Goal: Task Accomplishment & Management: Manage account settings

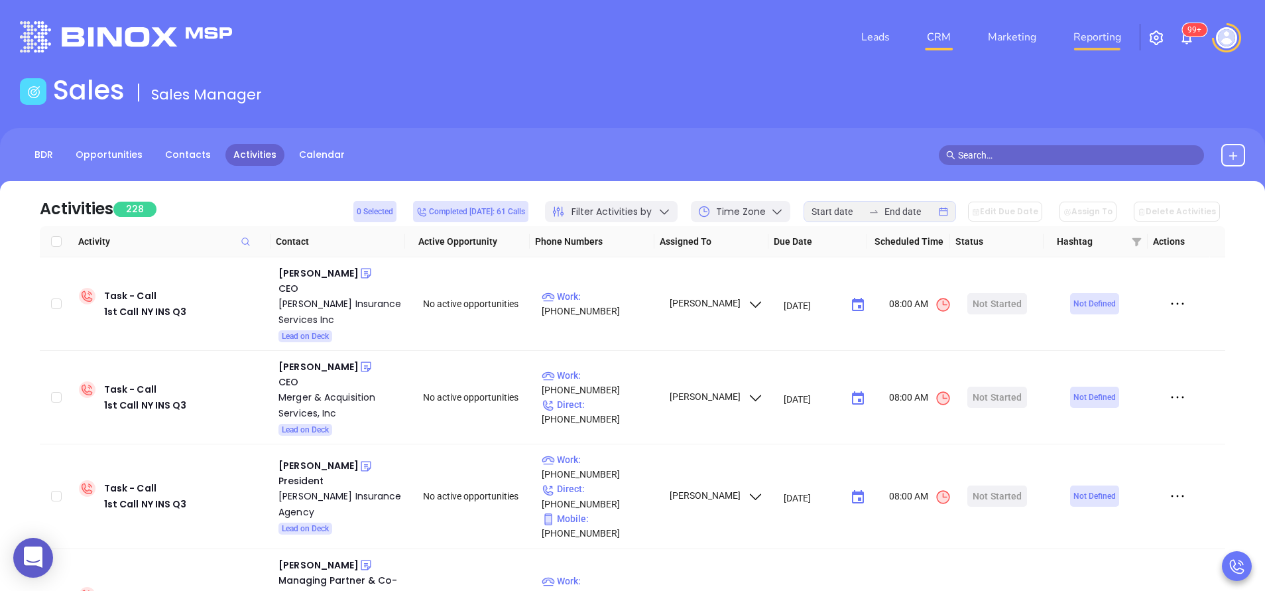
click at [1113, 36] on link "Reporting" at bounding box center [1097, 37] width 58 height 27
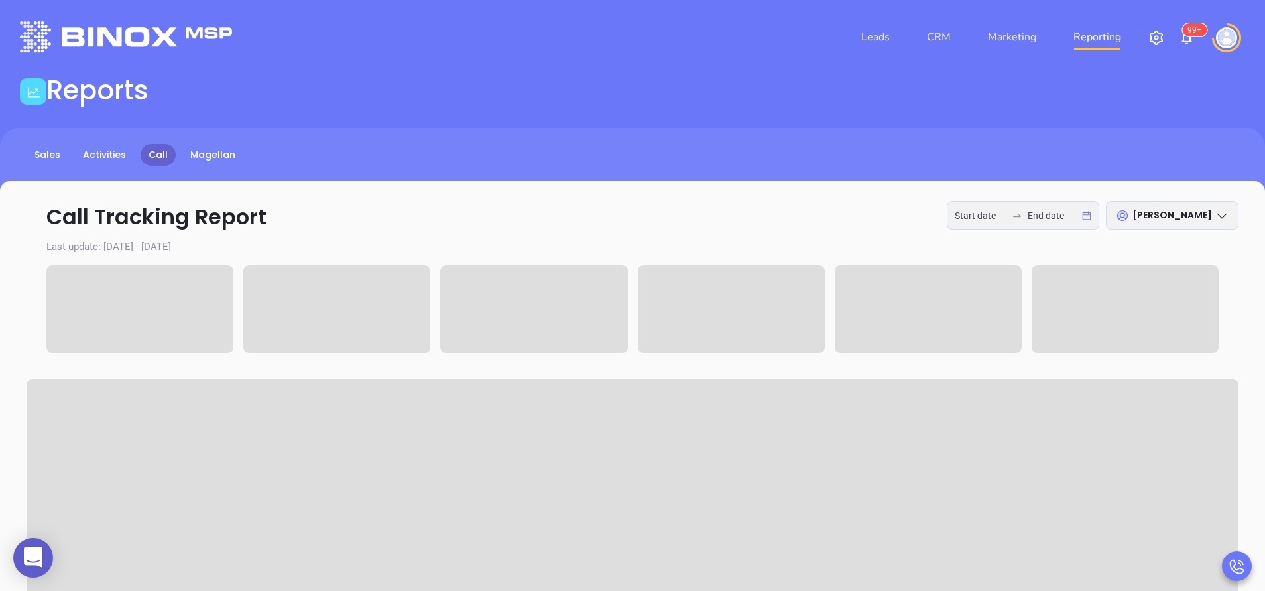
type input "[DATE]"
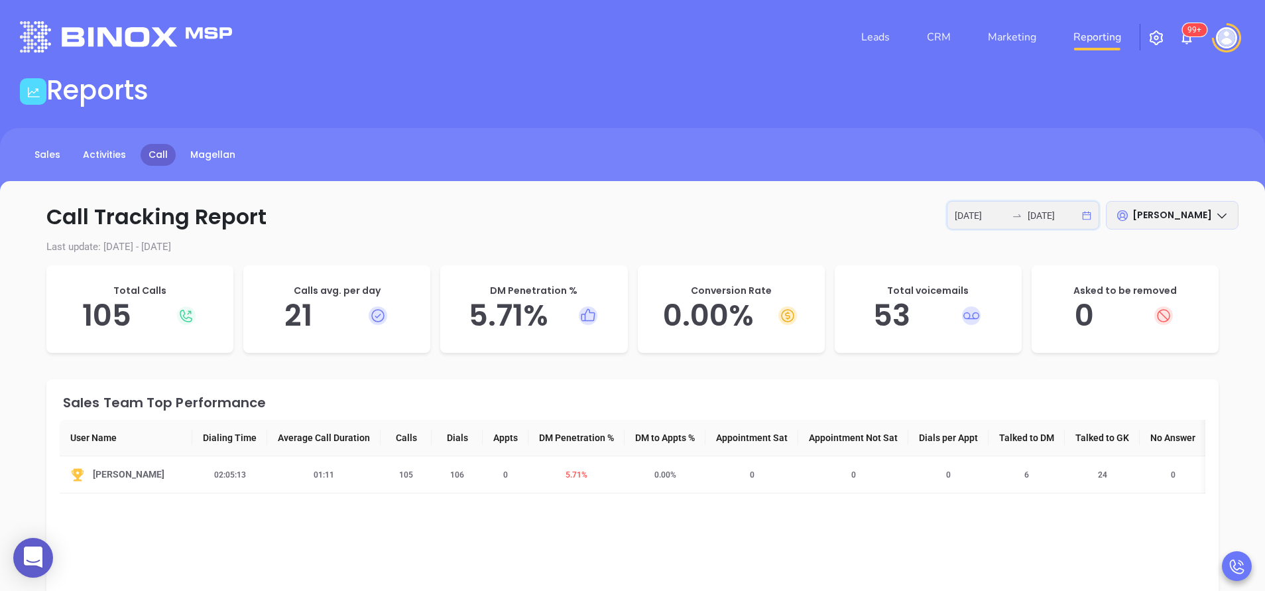
click at [1040, 216] on input "[DATE]" at bounding box center [1054, 215] width 52 height 15
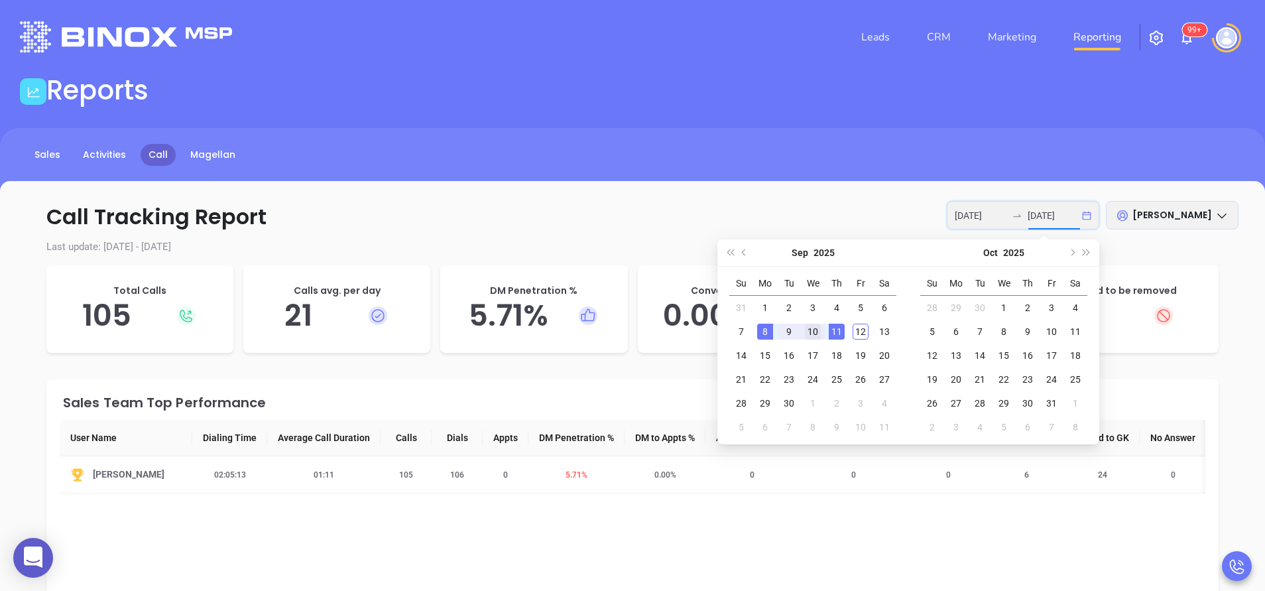
type input "[DATE]"
click at [822, 330] on td "10" at bounding box center [813, 332] width 24 height 24
click at [838, 330] on div "11" at bounding box center [837, 332] width 16 height 16
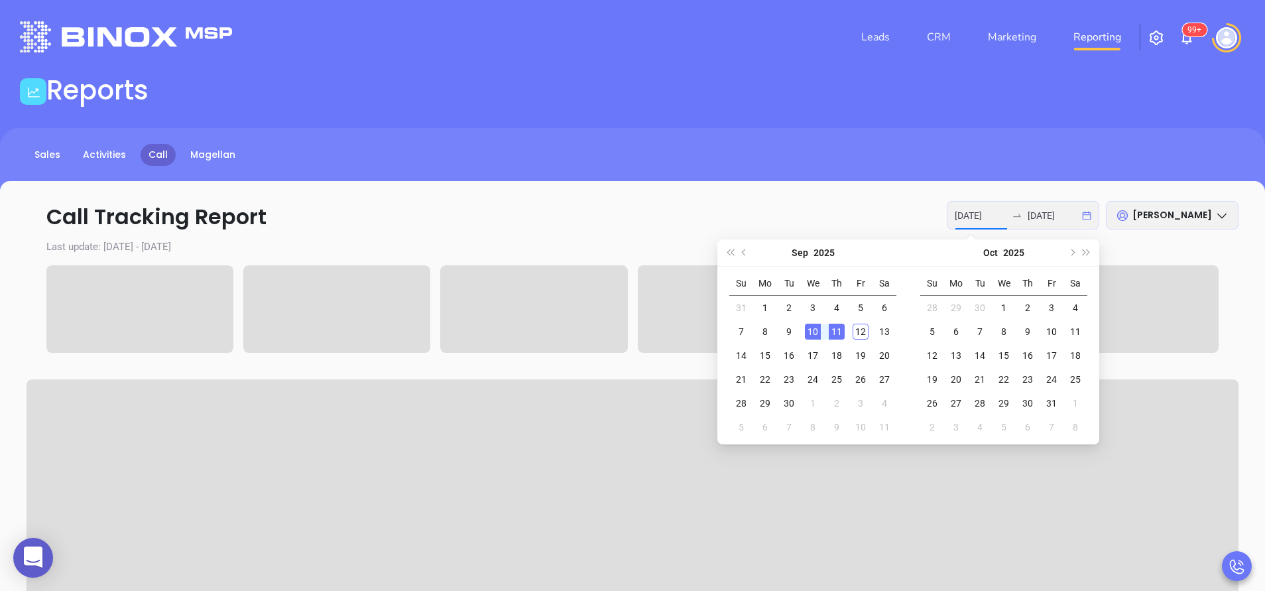
type input "[DATE]"
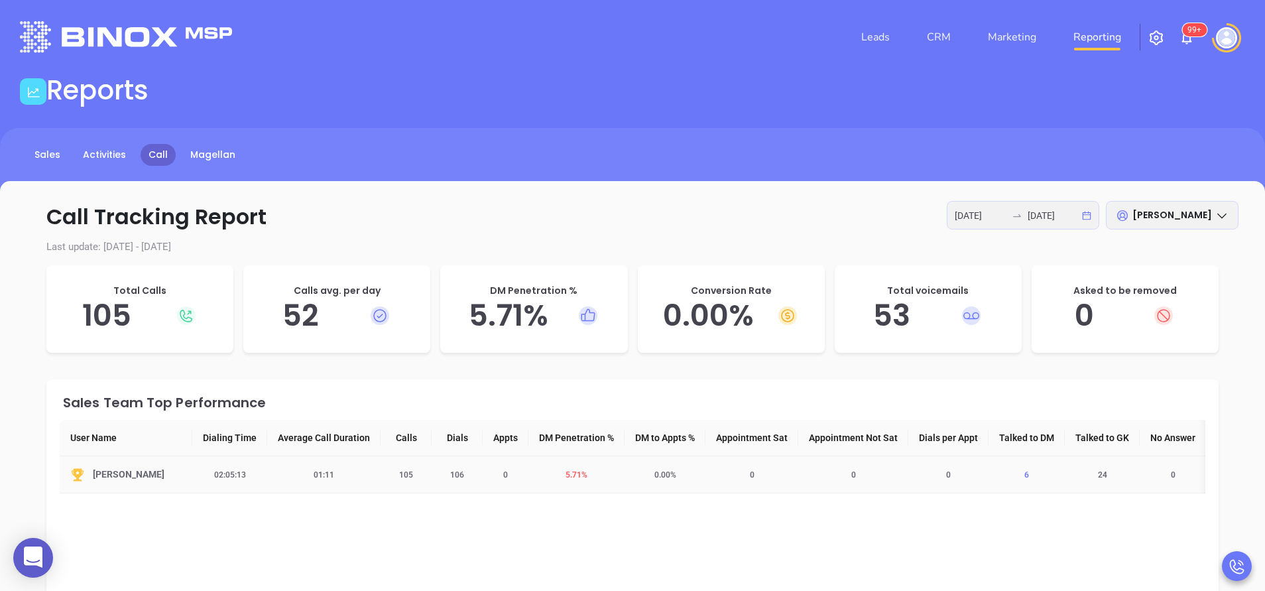
click at [1034, 473] on span "6" at bounding box center [1027, 474] width 21 height 9
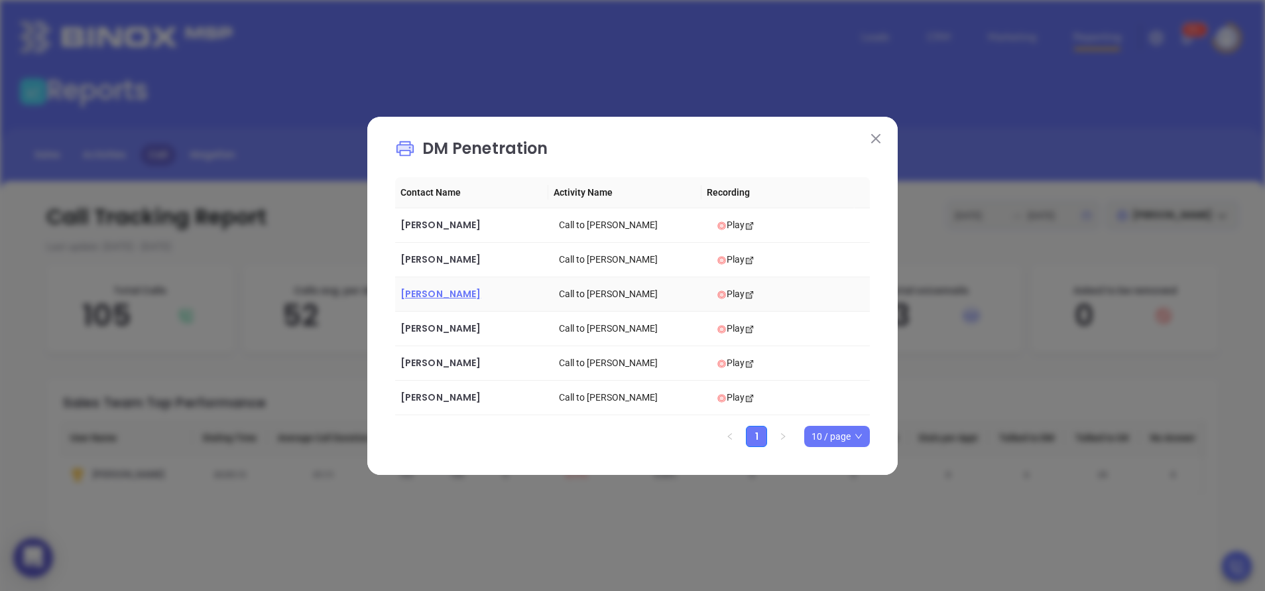
drag, startPoint x: 461, startPoint y: 296, endPoint x: 444, endPoint y: 292, distance: 17.0
click at [444, 292] on span "[PERSON_NAME]" at bounding box center [441, 293] width 80 height 13
click at [885, 360] on div "DM Penetration Contact Name Activity Name Recording [PERSON_NAME] Call to [PERS…" at bounding box center [632, 296] width 531 height 358
click at [877, 141] on img at bounding box center [875, 138] width 9 height 9
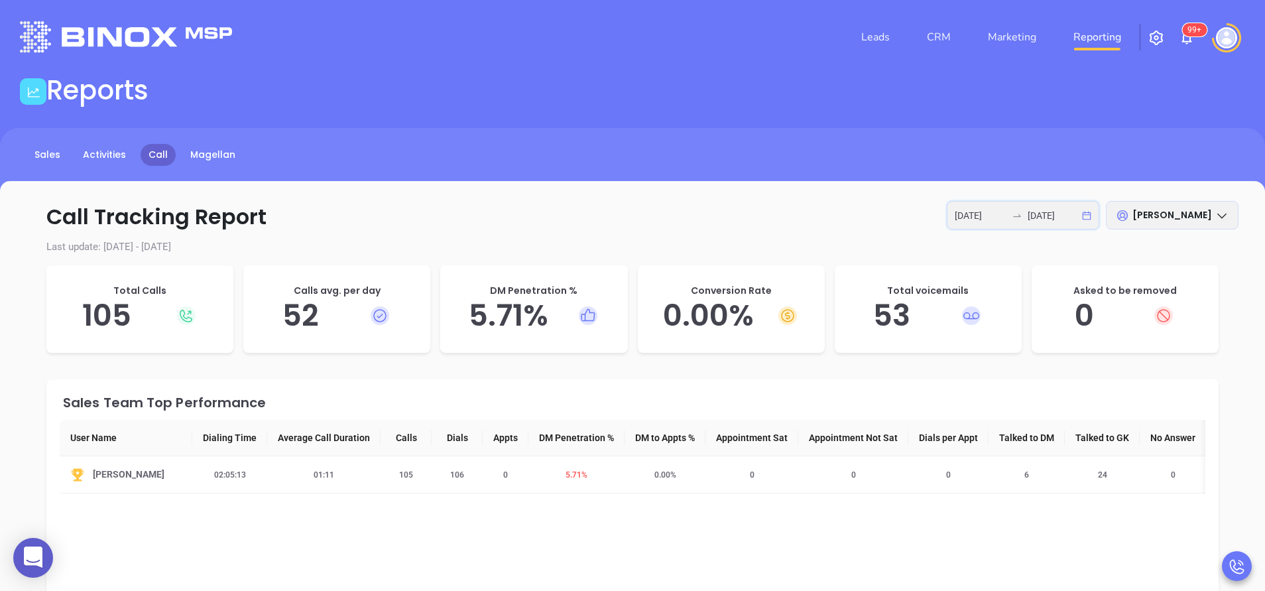
click at [1000, 221] on input "[DATE]" at bounding box center [981, 215] width 52 height 15
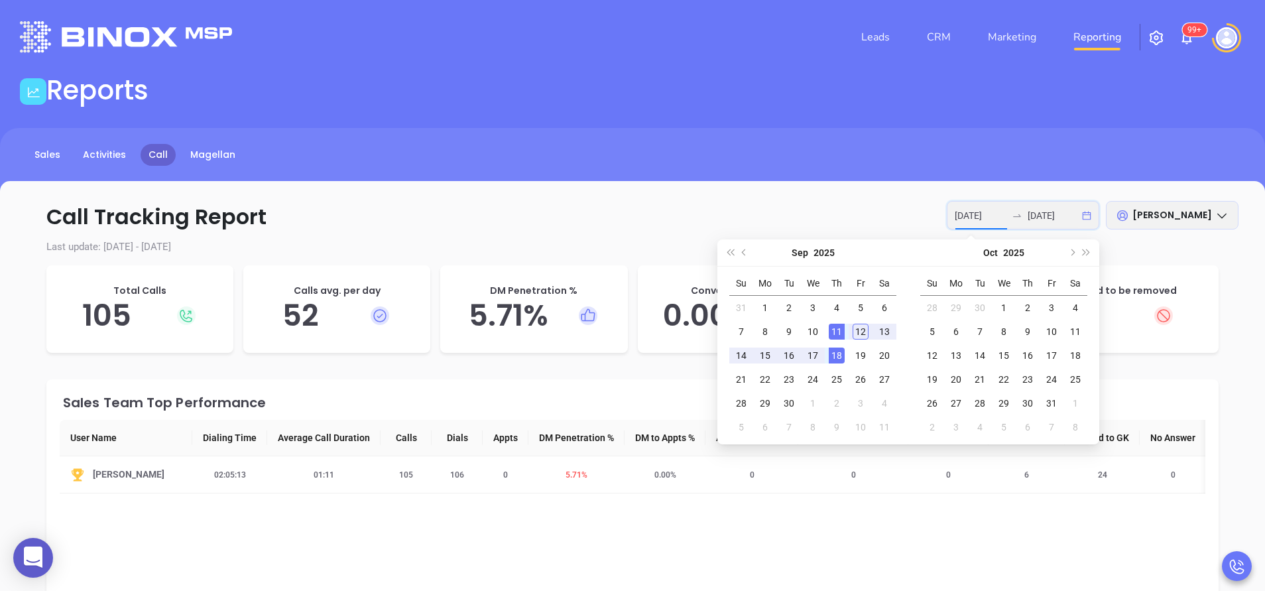
type input "[DATE]"
click at [841, 328] on div "11" at bounding box center [837, 332] width 16 height 16
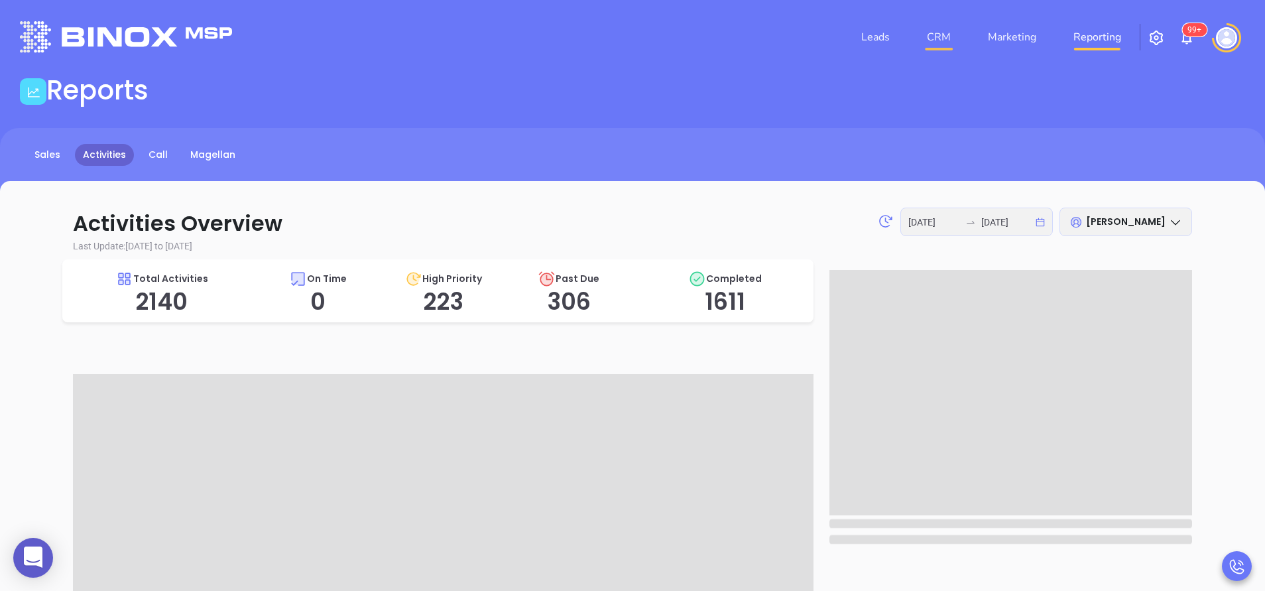
click at [947, 35] on link "CRM" at bounding box center [939, 37] width 34 height 27
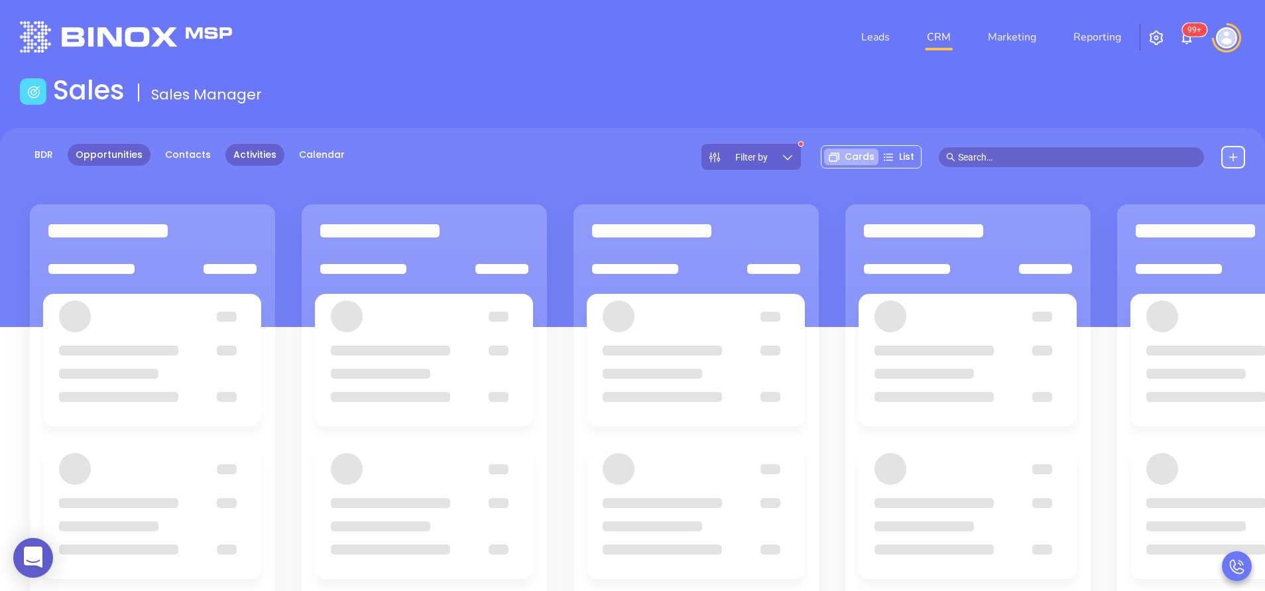
click at [261, 156] on link "Activities" at bounding box center [254, 155] width 59 height 22
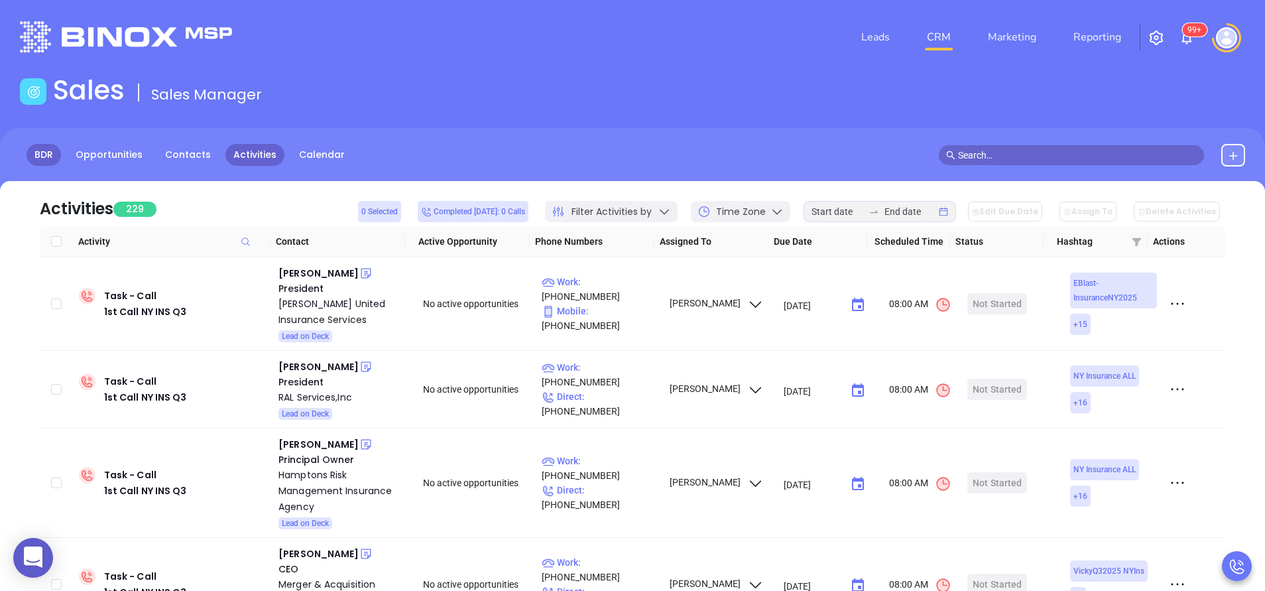
click at [38, 150] on link "BDR" at bounding box center [44, 155] width 34 height 22
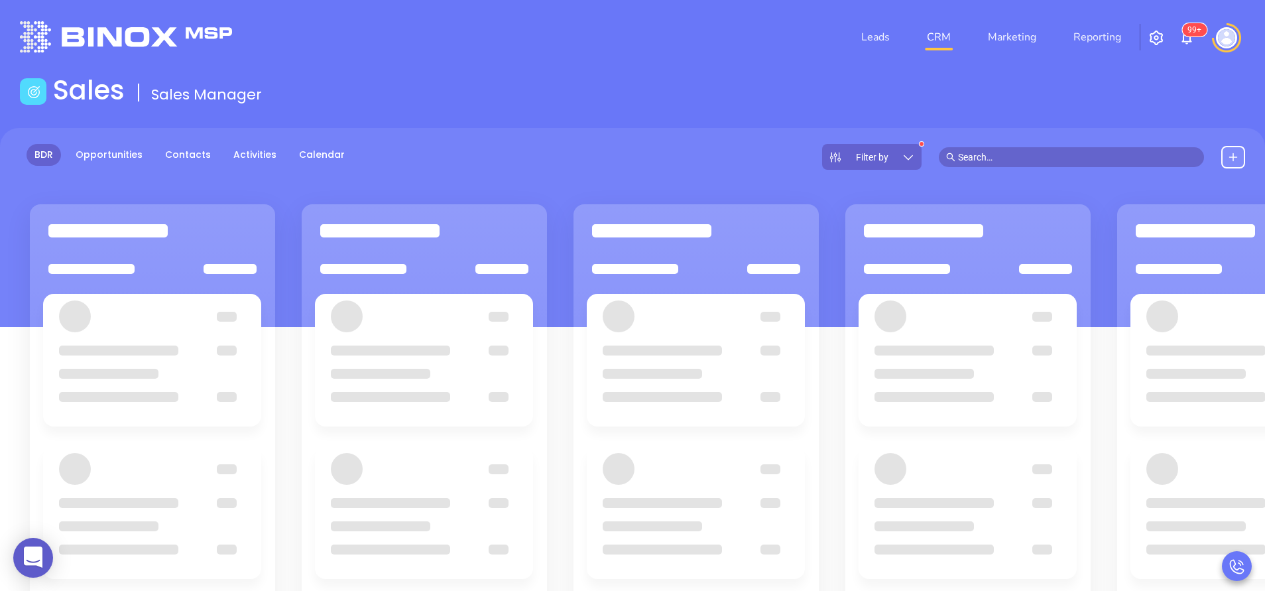
click at [908, 158] on icon at bounding box center [908, 157] width 13 height 13
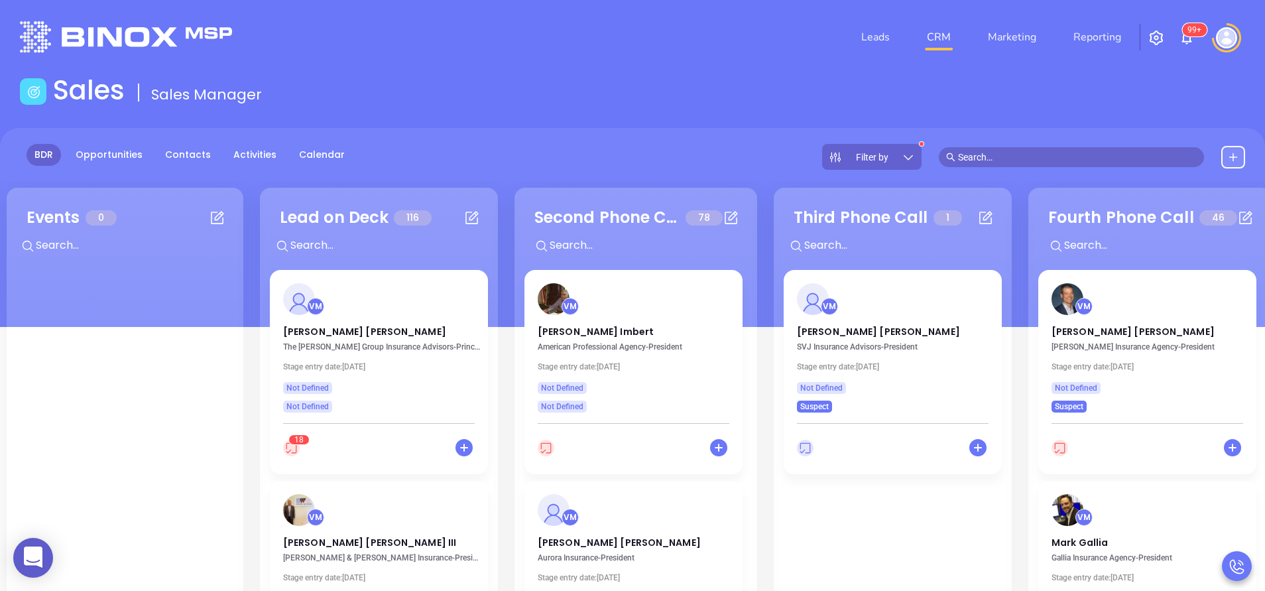
click at [631, 146] on div "BDR Opportunities Contacts Activities Calendar Filter by" at bounding box center [632, 157] width 1265 height 26
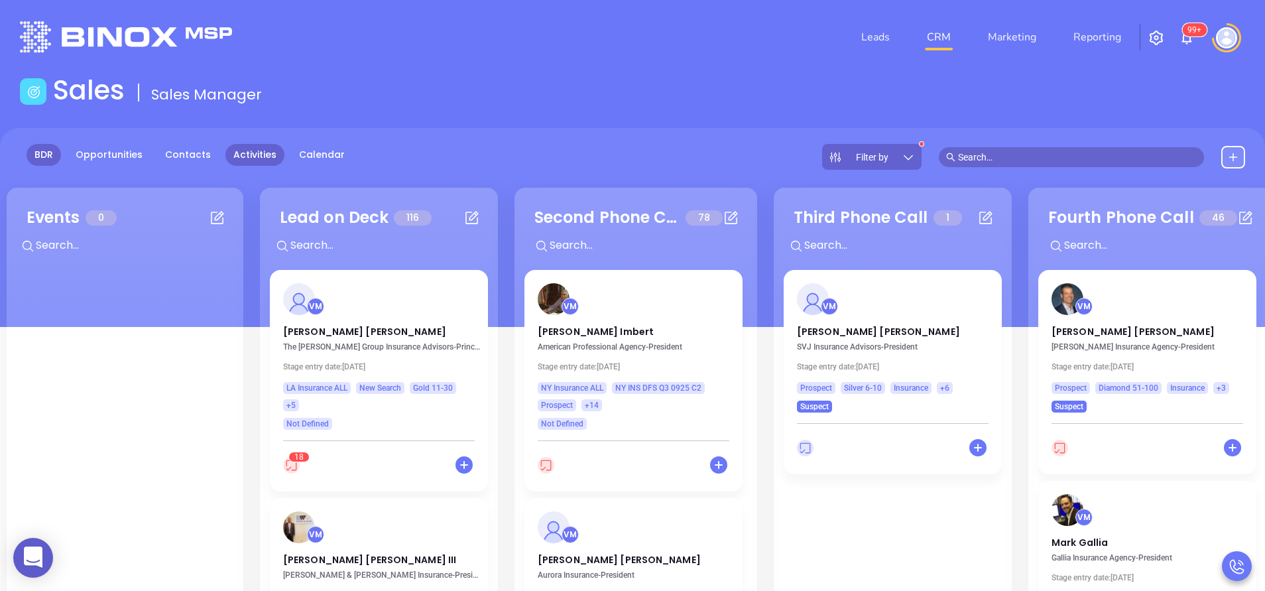
click at [243, 146] on link "Activities" at bounding box center [254, 155] width 59 height 22
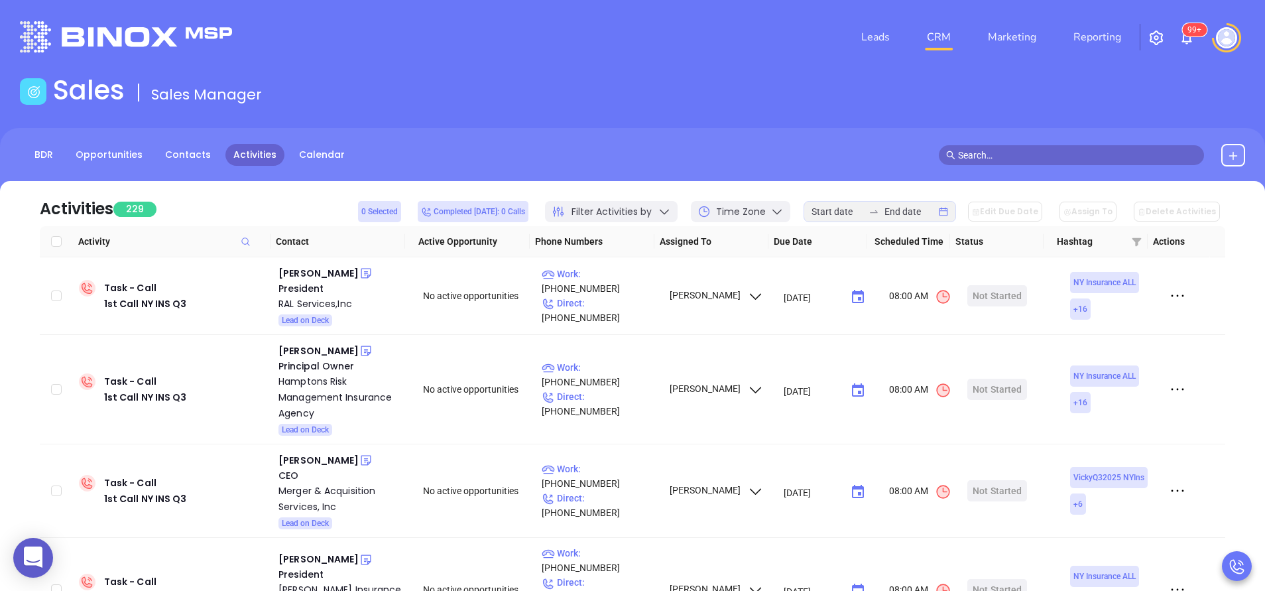
click at [417, 98] on div "Sales Sales Manager" at bounding box center [632, 92] width 1241 height 37
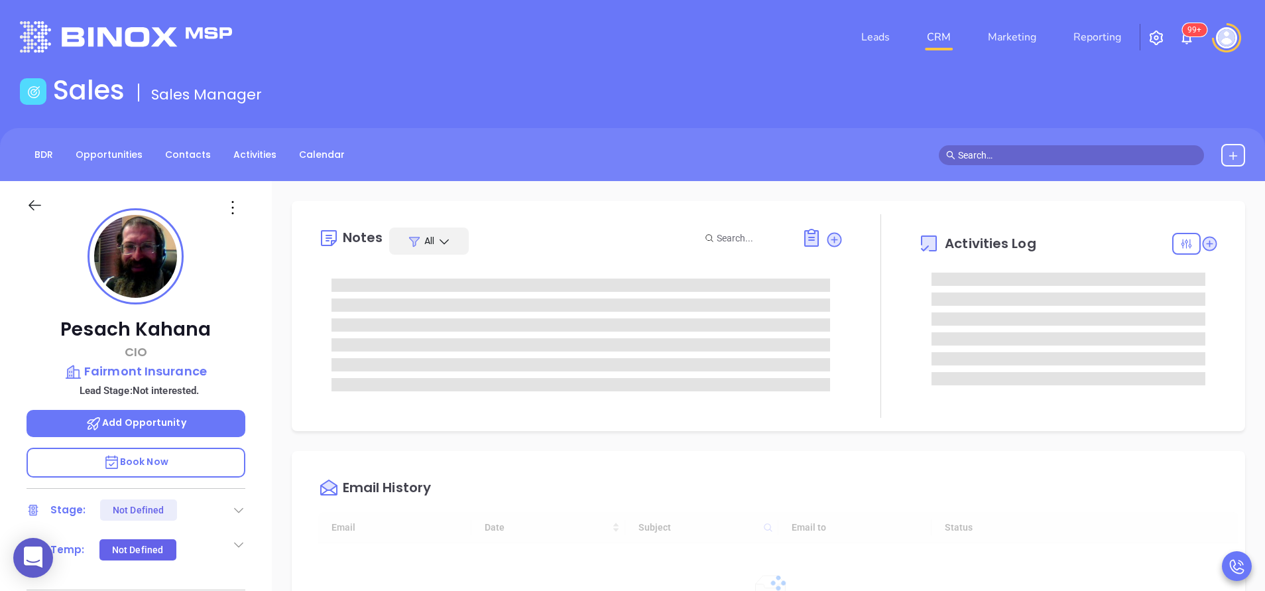
type input "09/13/2025"
type input "[PERSON_NAME]"
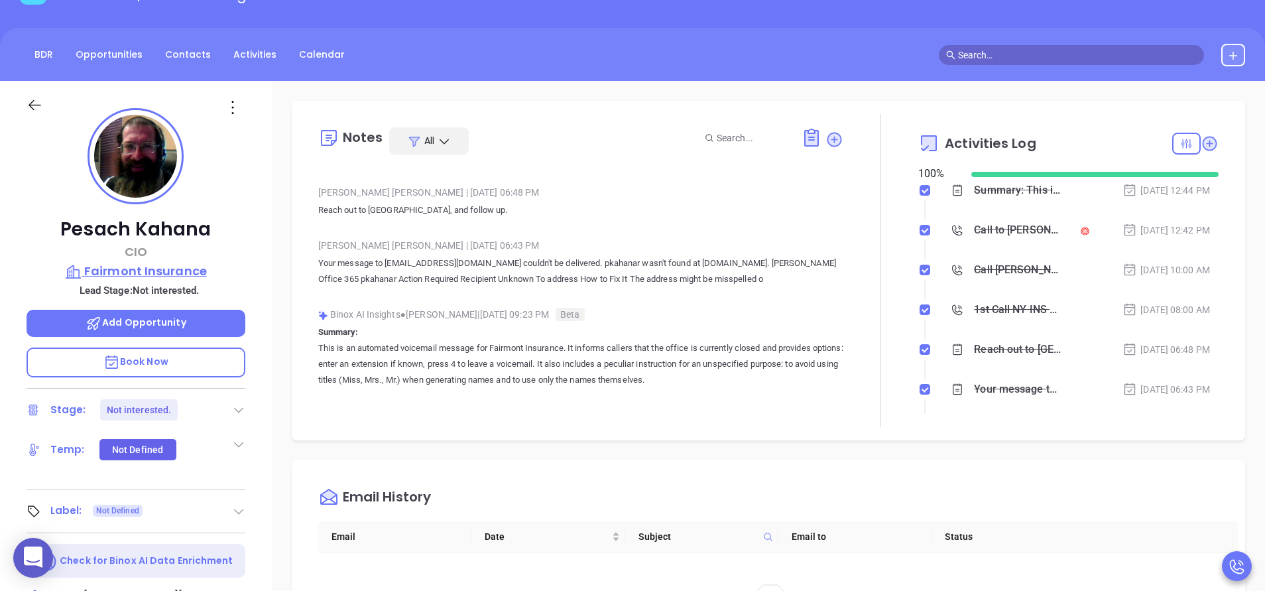
scroll to position [99, 0]
click at [163, 273] on p "Fairmont Insurance" at bounding box center [136, 272] width 219 height 19
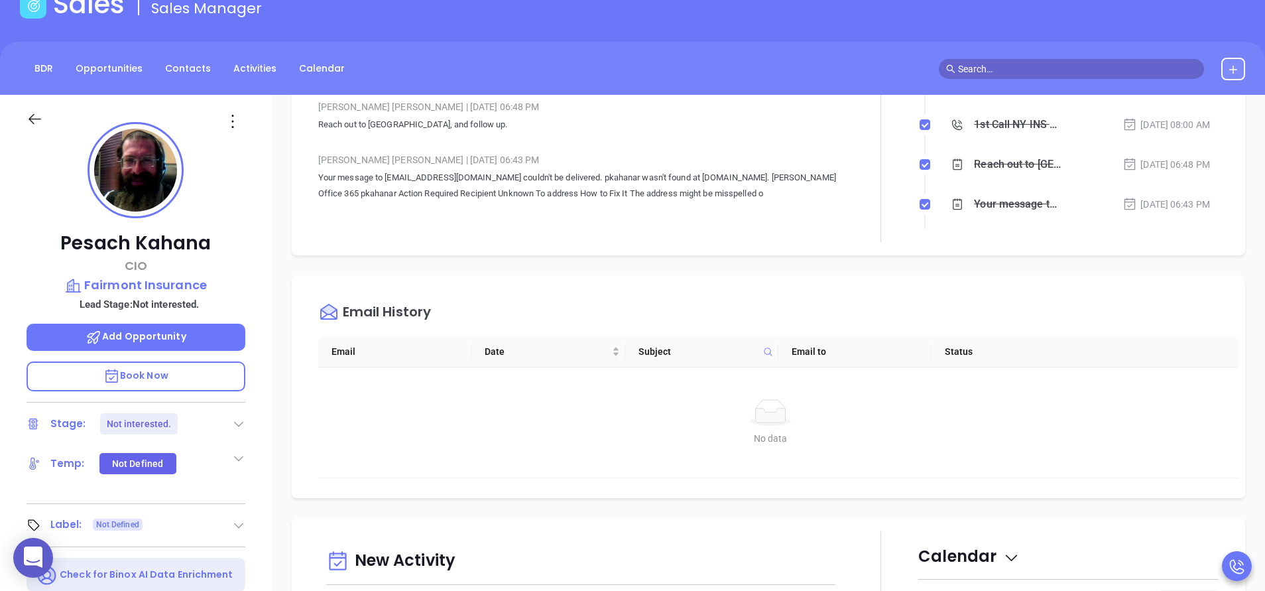
scroll to position [199, 0]
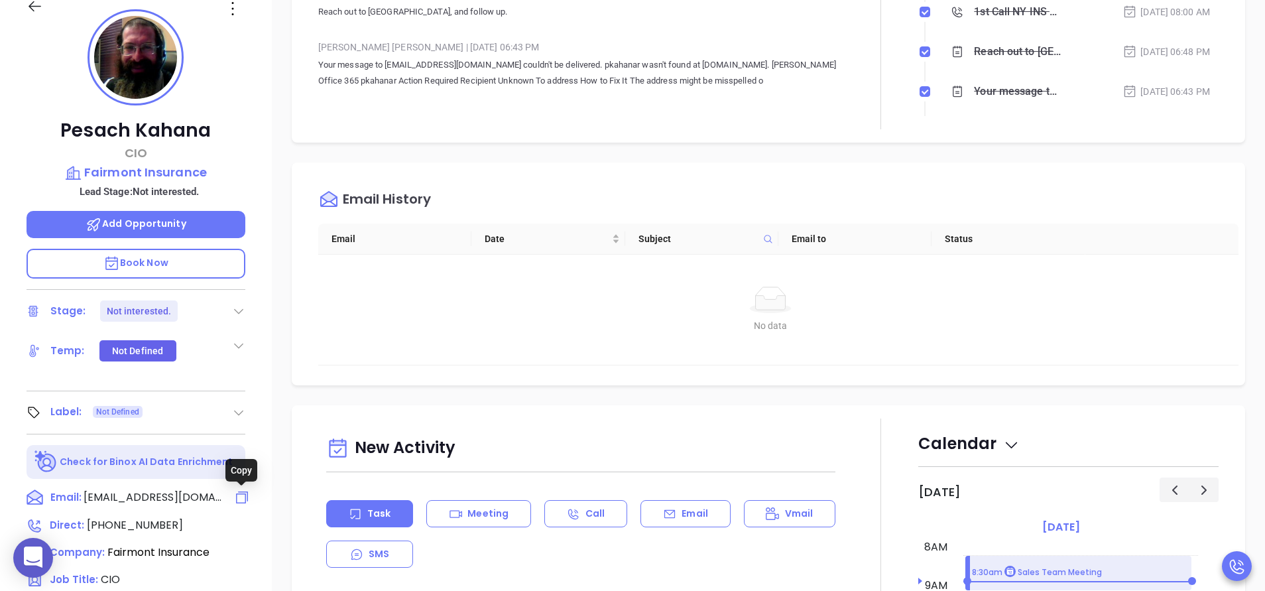
click at [247, 500] on icon at bounding box center [242, 497] width 16 height 16
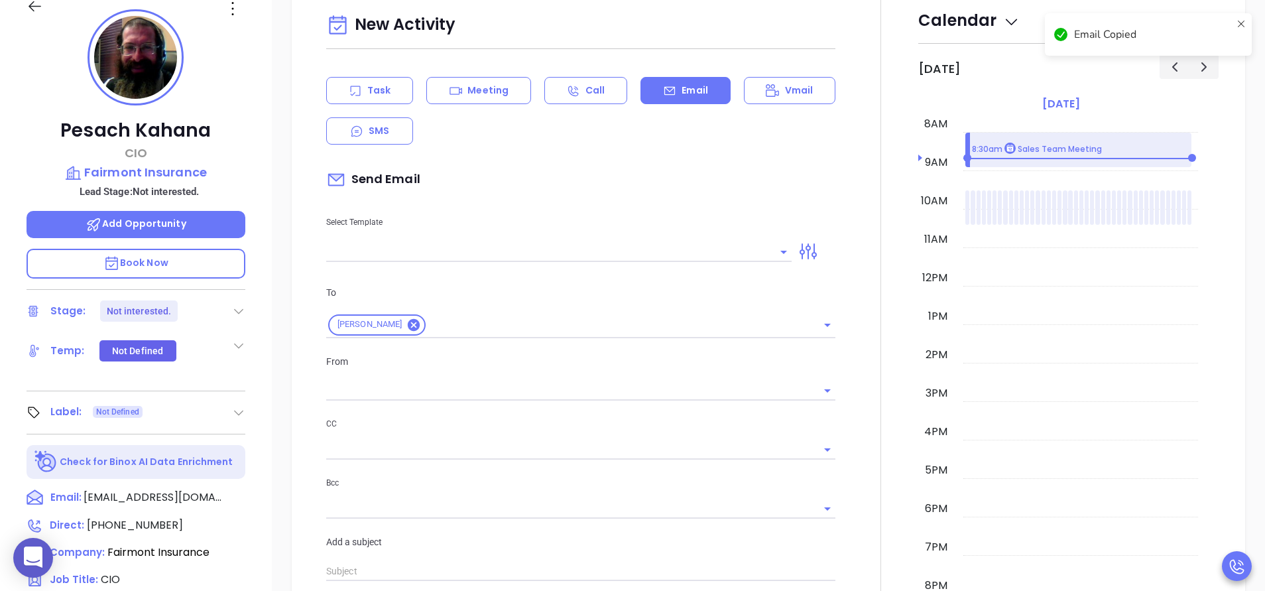
scroll to position [181, 0]
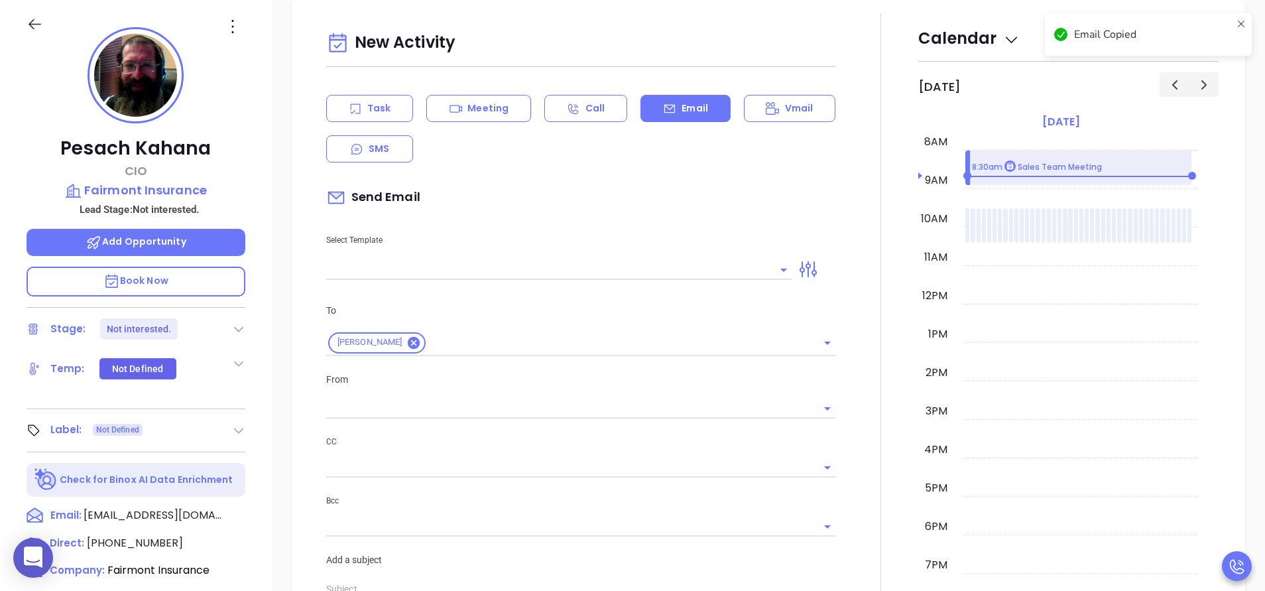
type input "[PERSON_NAME]"
click at [240, 519] on icon at bounding box center [242, 515] width 16 height 16
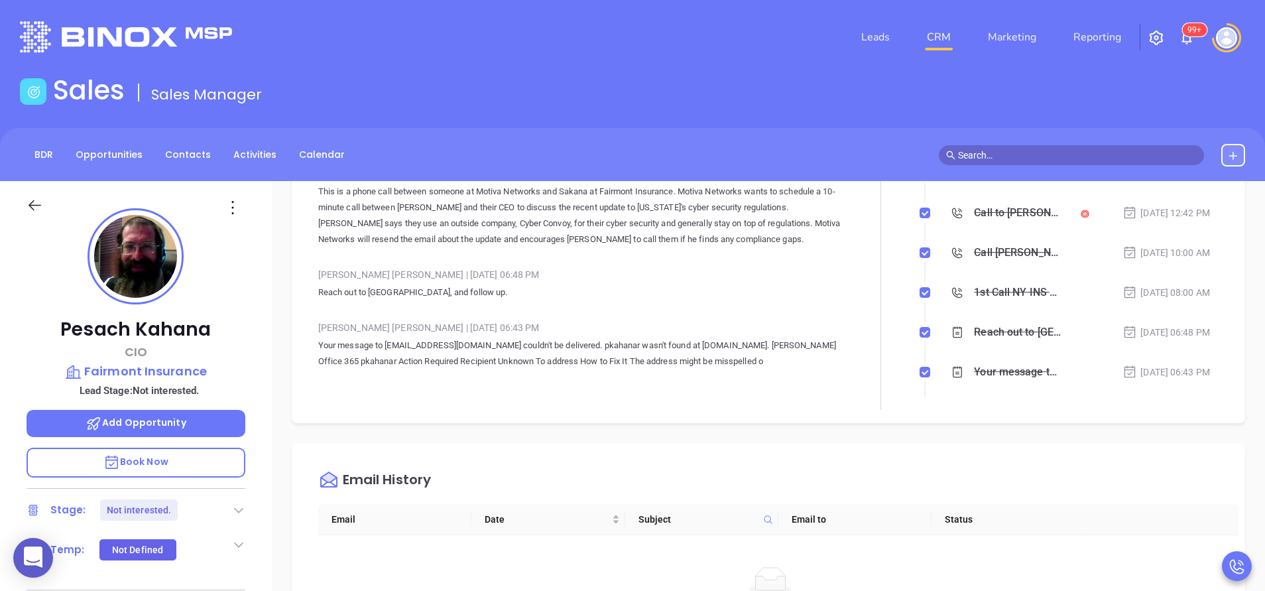
scroll to position [0, 0]
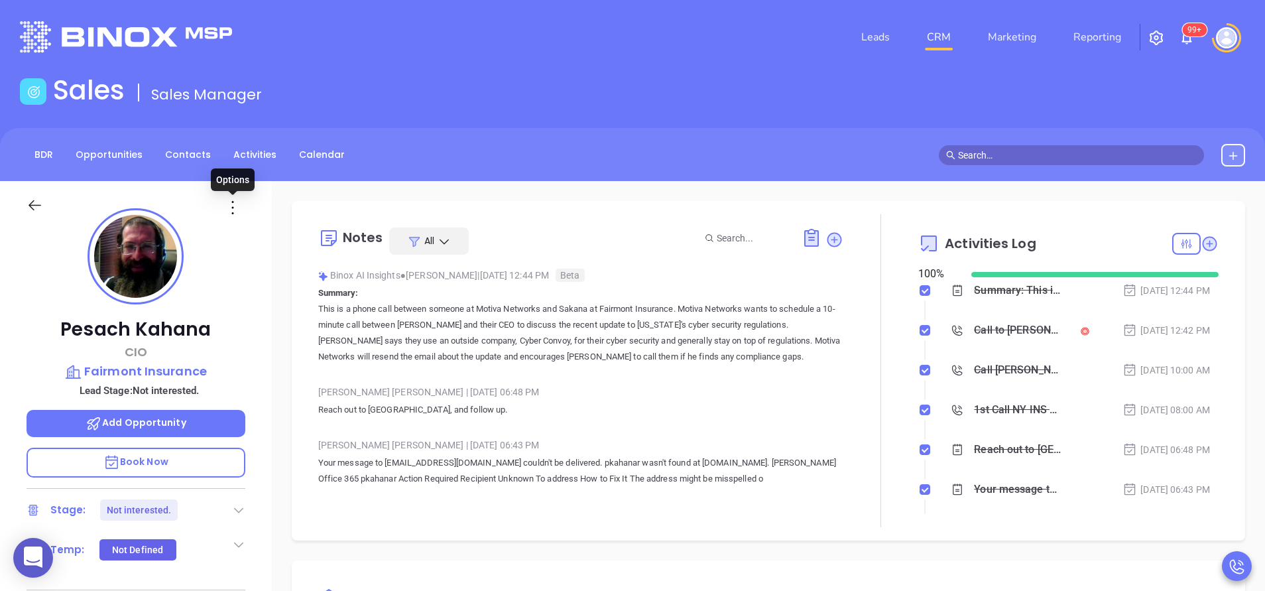
click at [237, 206] on icon at bounding box center [232, 207] width 21 height 21
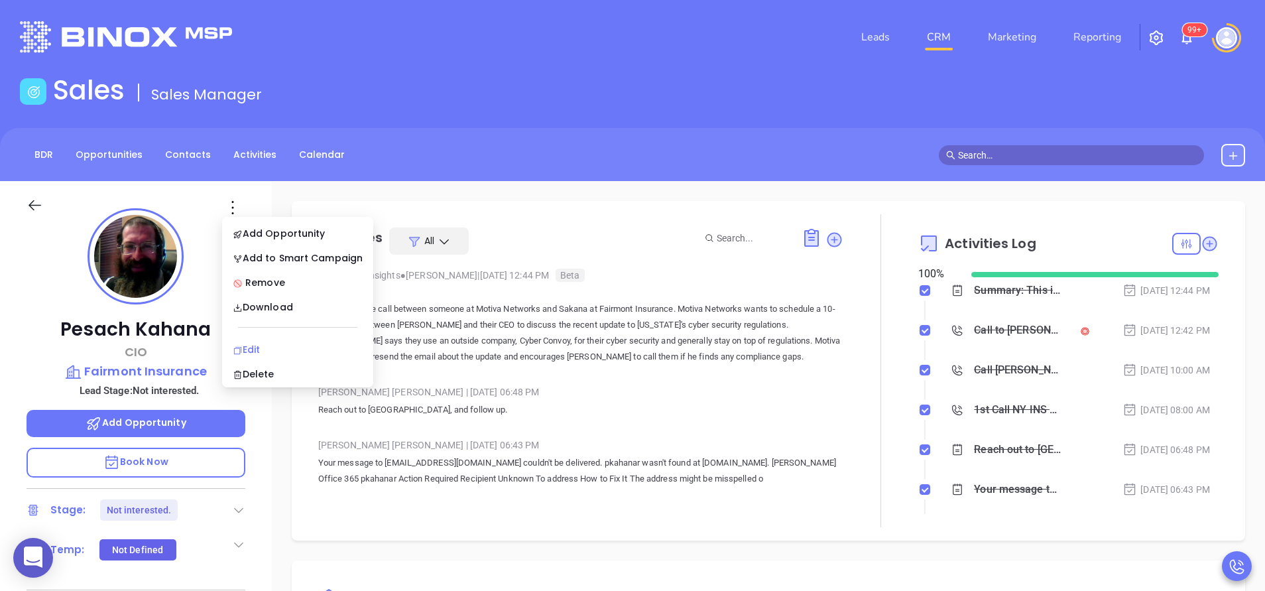
click at [280, 348] on div "Edit" at bounding box center [298, 349] width 130 height 15
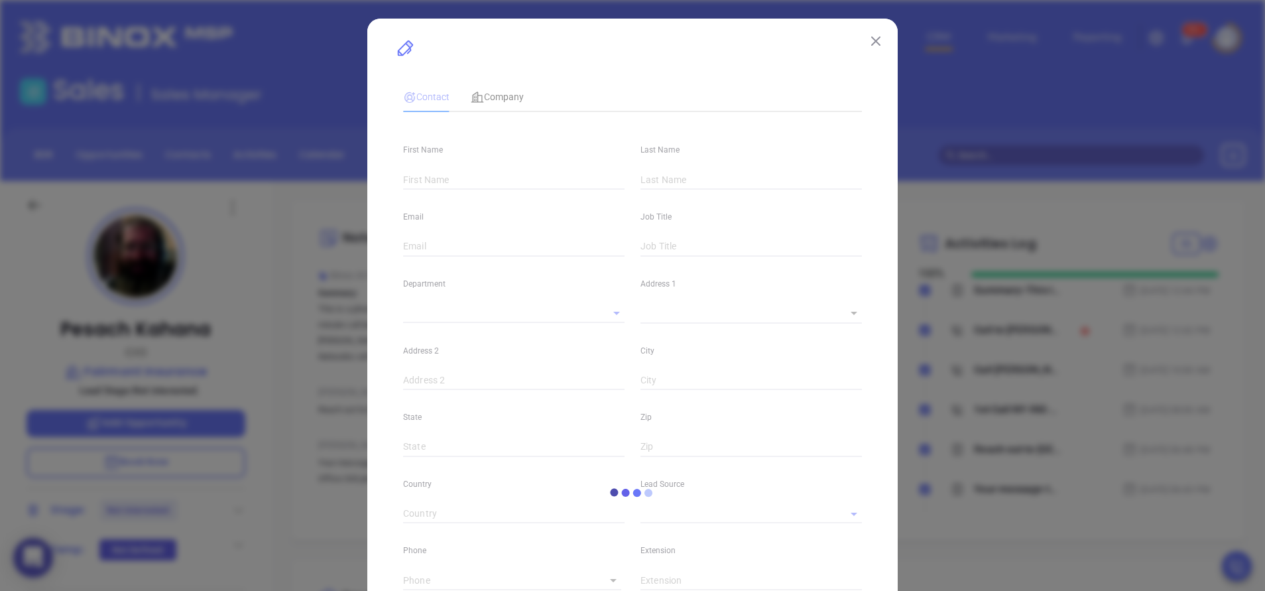
type input "Pesach"
type input "Kahana"
type input "pkahanar@fairmontins.com"
type input "CIO"
type textarea "1600 60th Street"
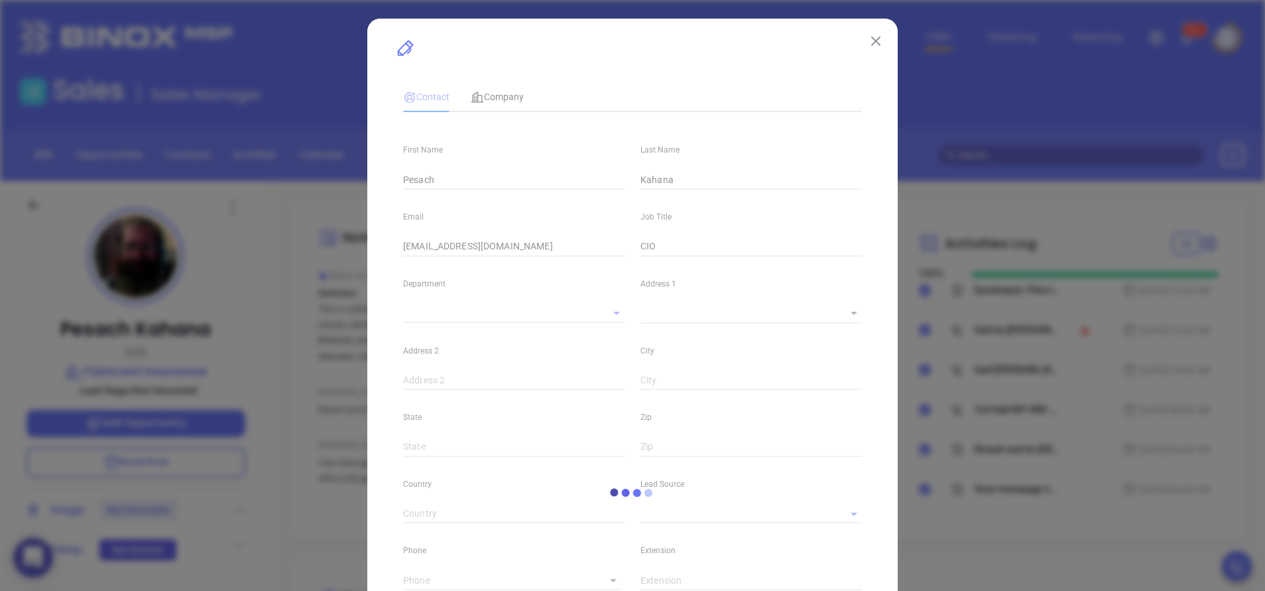
type input "1"
type input "Brooklyn"
type input "NY"
type input "11204"
type input "www.linkedin.com/in/pesach-kahana-93b01918"
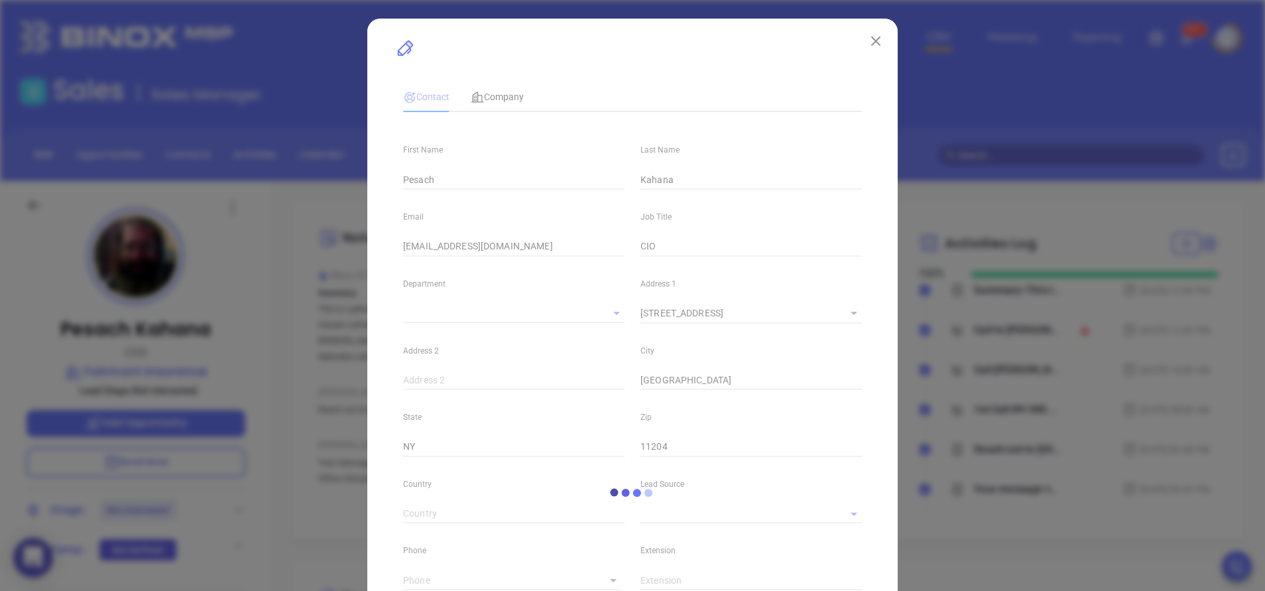
type input "Marketing"
type input "Other"
type input "[PERSON_NAME]"
type input "Not interested."
type input "1"
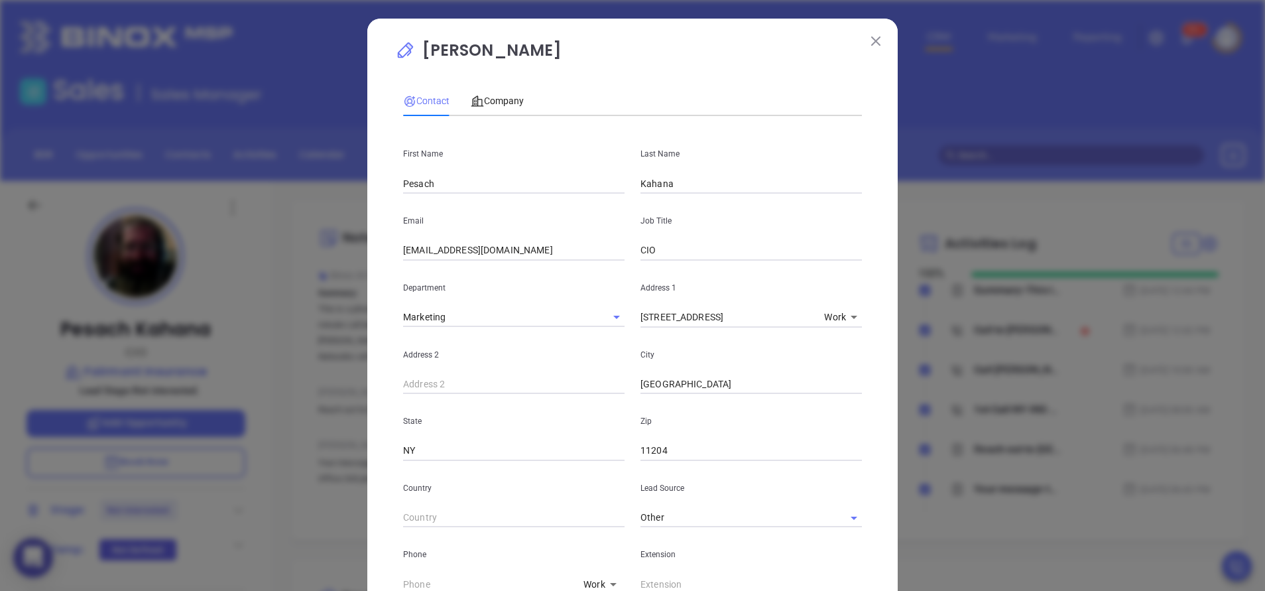
click at [434, 250] on input "pkahanar@fairmontins.com" at bounding box center [513, 251] width 221 height 20
type input "pkahana@fairmontins.com"
click at [757, 57] on p "[PERSON_NAME]" at bounding box center [632, 53] width 475 height 31
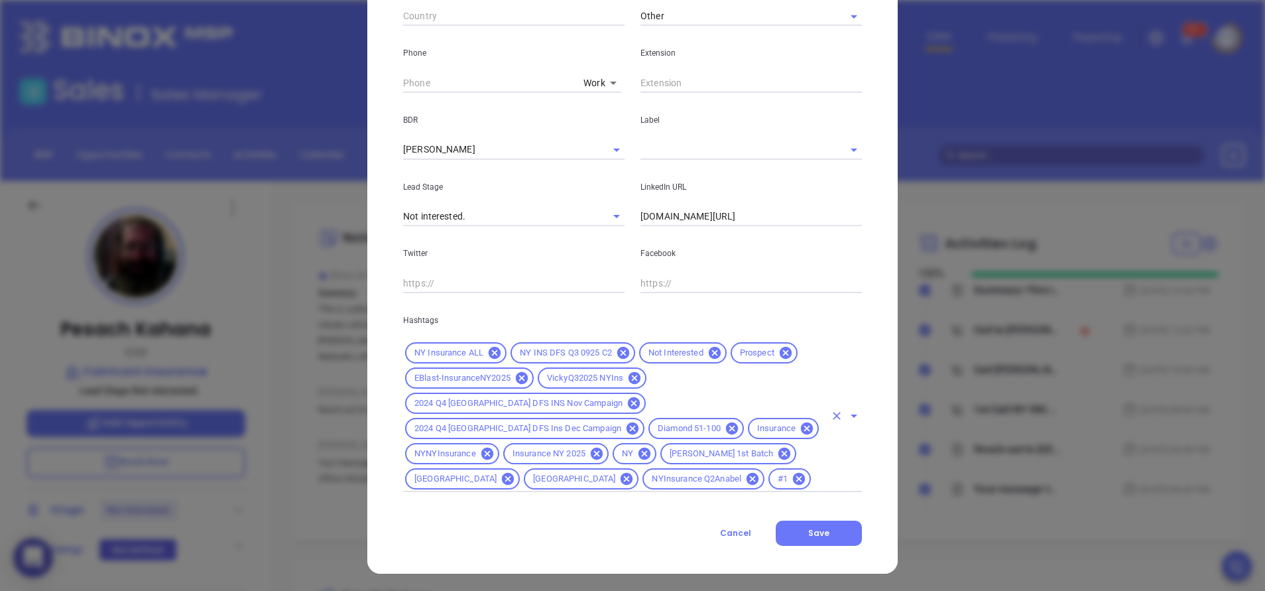
scroll to position [503, 0]
click at [823, 532] on button "Save" at bounding box center [819, 531] width 86 height 25
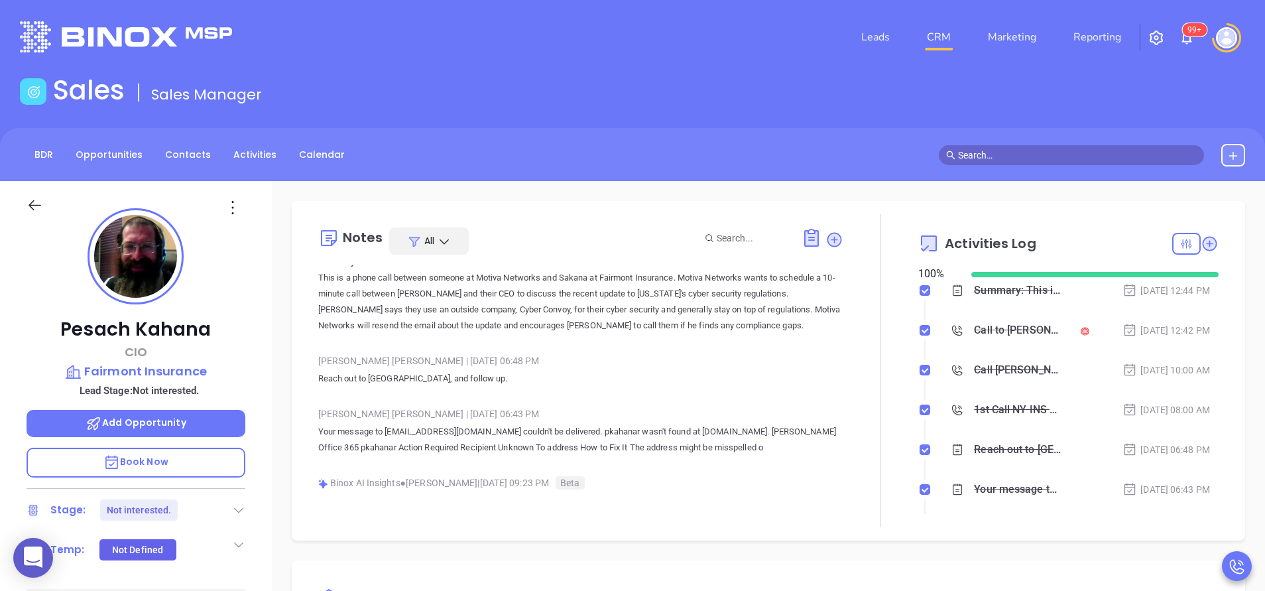
scroll to position [0, 0]
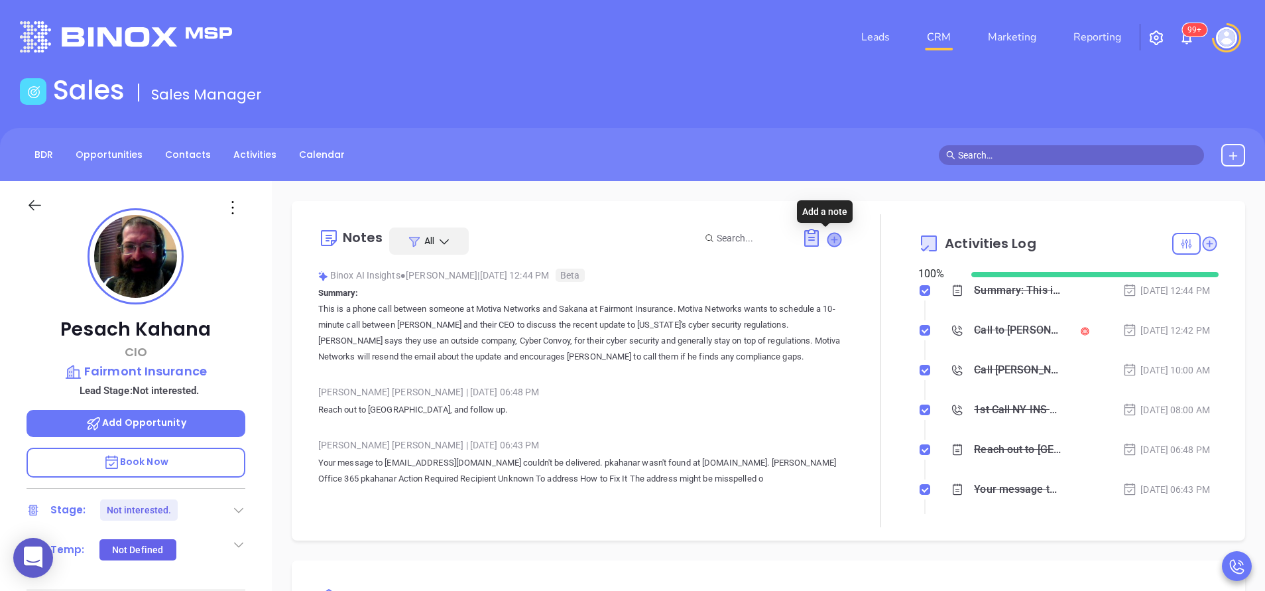
click at [828, 243] on icon at bounding box center [834, 239] width 13 height 13
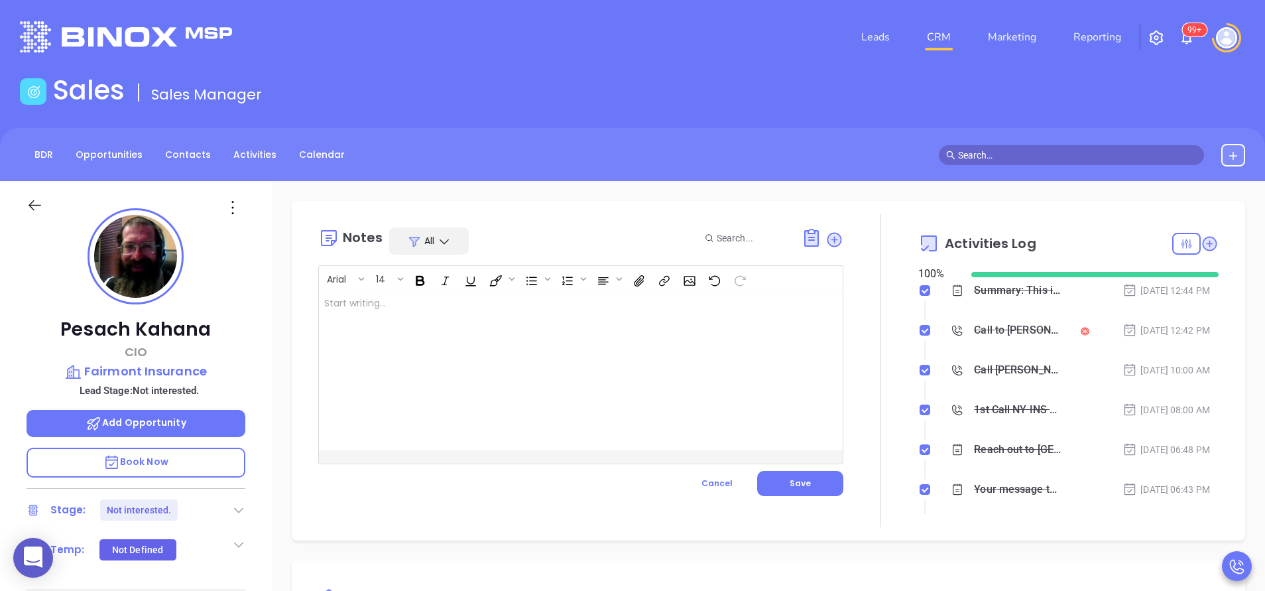
click at [457, 326] on div at bounding box center [562, 370] width 487 height 159
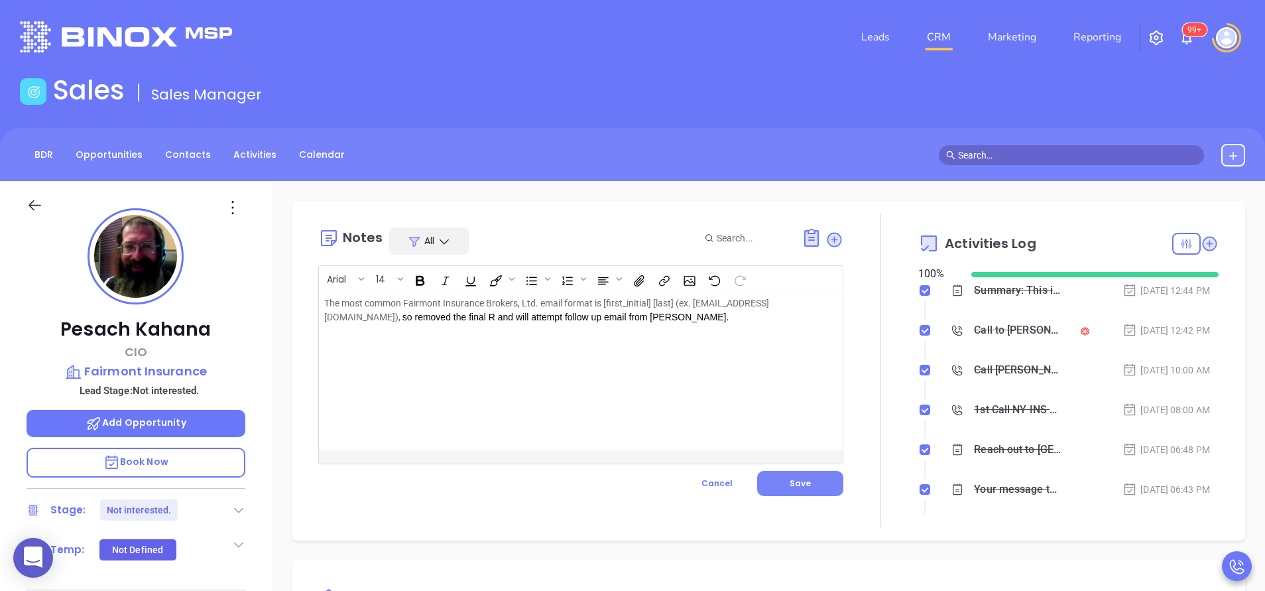
click at [779, 484] on button "Save" at bounding box center [800, 483] width 86 height 25
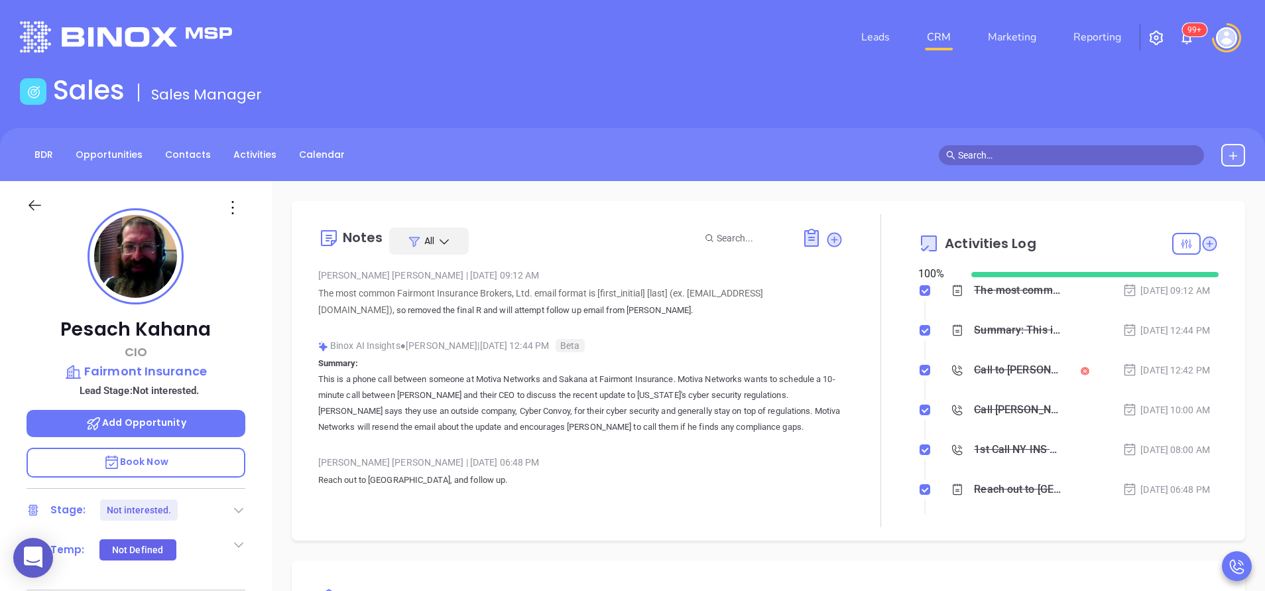
click at [635, 94] on div "Sales Sales Manager" at bounding box center [632, 92] width 1241 height 37
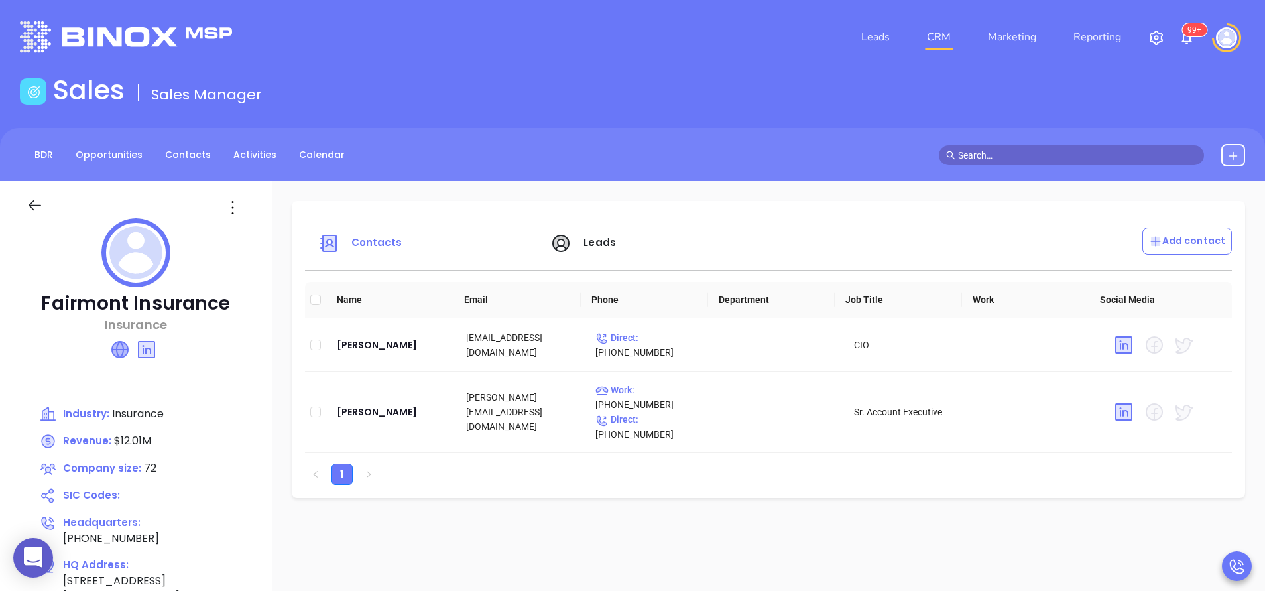
click at [124, 354] on icon at bounding box center [120, 350] width 16 height 16
